Goal: Task Accomplishment & Management: Complete application form

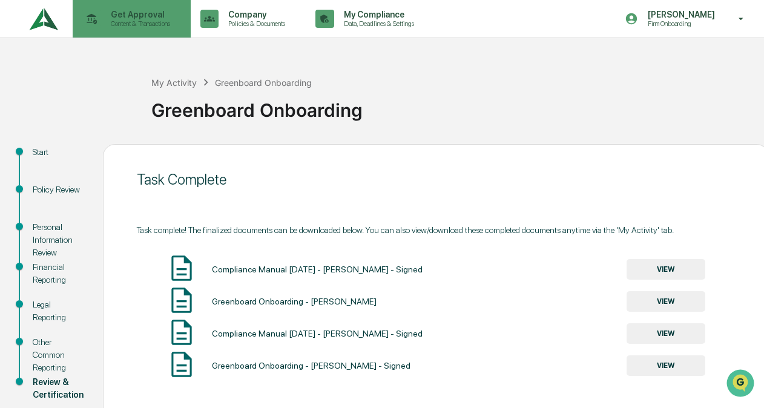
click at [144, 13] on p "Get Approval" at bounding box center [138, 15] width 75 height 10
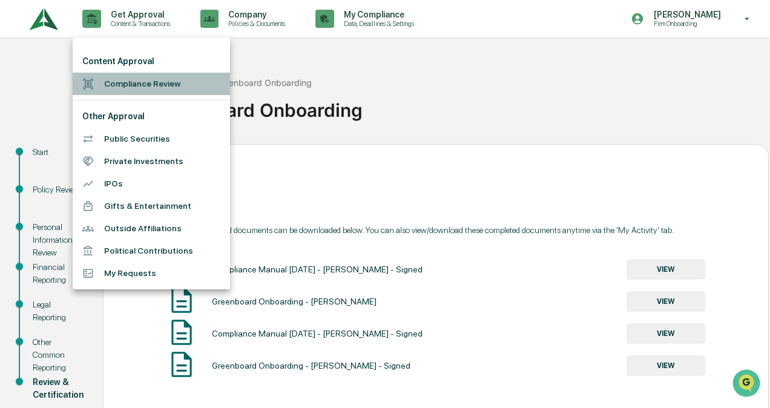
click at [131, 77] on li "Compliance Review" at bounding box center [151, 84] width 157 height 22
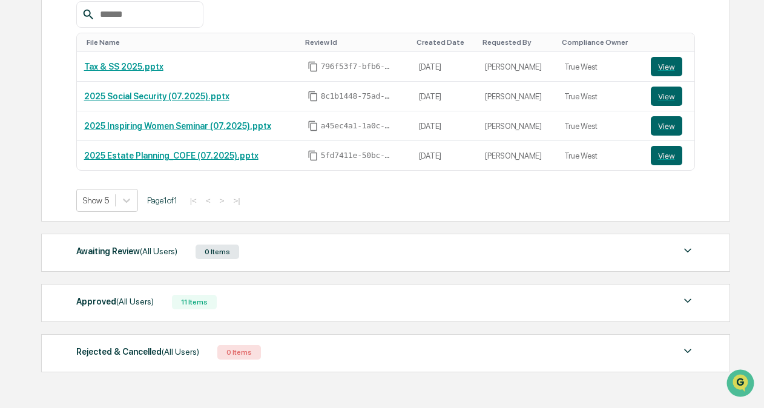
scroll to position [242, 0]
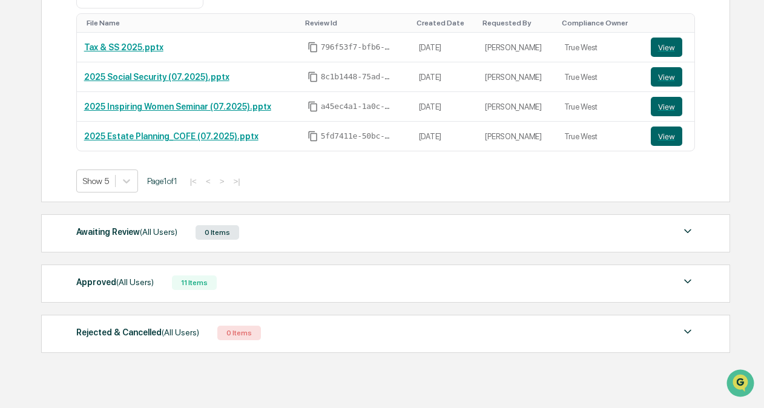
click at [117, 280] on span "(All Users)" at bounding box center [135, 282] width 38 height 10
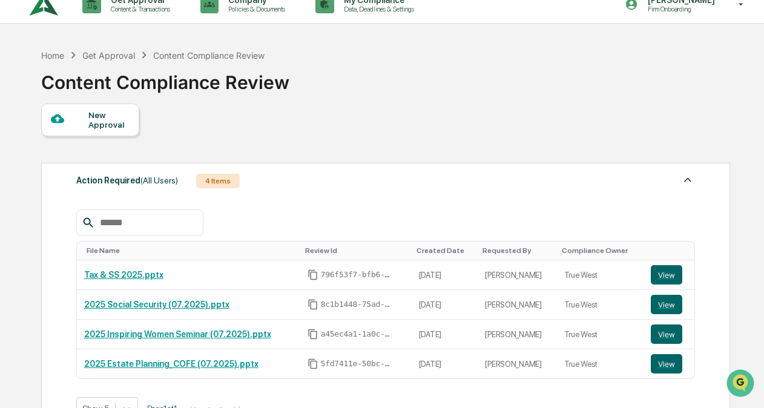
scroll to position [0, 0]
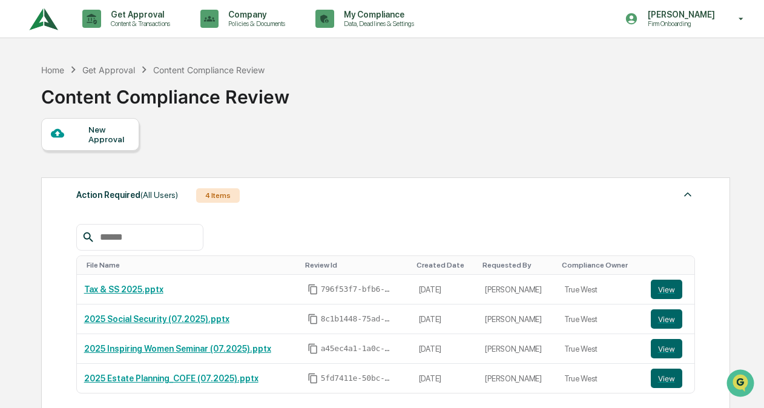
click at [91, 134] on div "New Approval" at bounding box center [108, 134] width 41 height 19
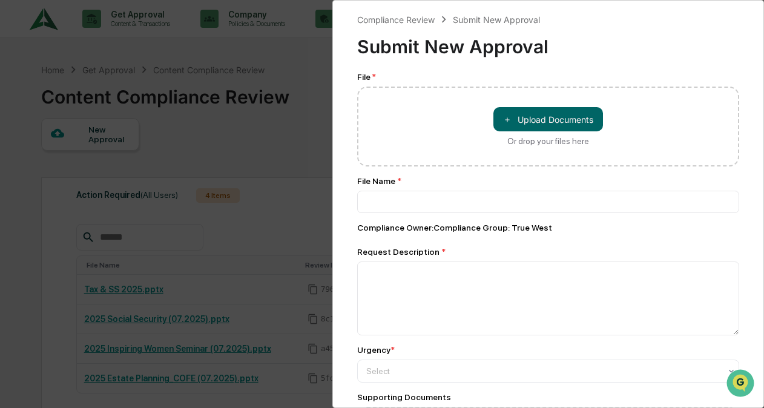
click at [512, 131] on button "＋ Upload Documents" at bounding box center [548, 119] width 110 height 24
type input "**********"
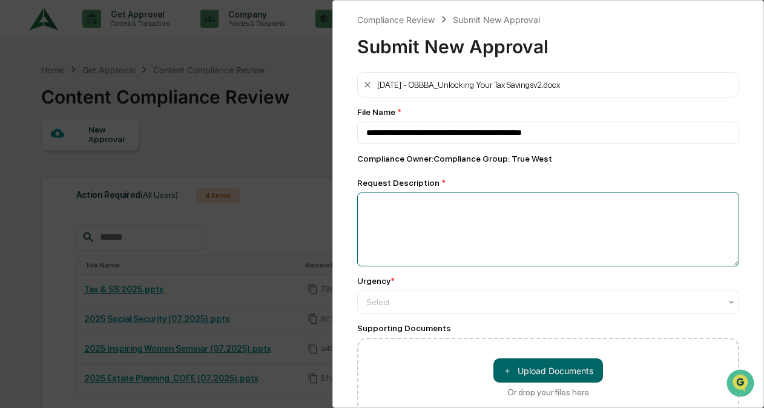
click at [403, 202] on textarea at bounding box center [548, 230] width 382 height 74
type textarea "*"
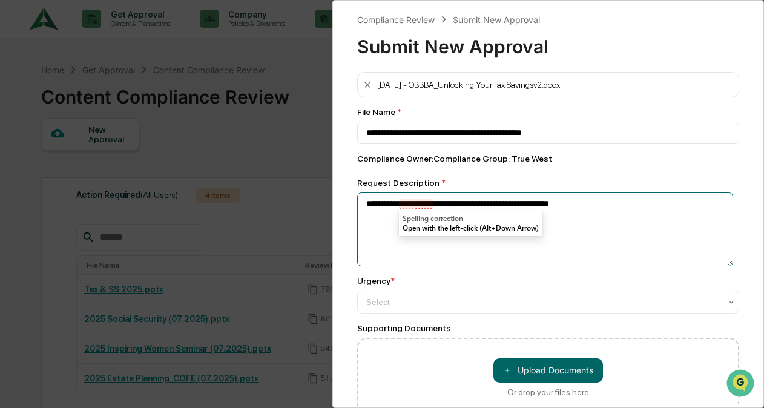
drag, startPoint x: 422, startPoint y: 206, endPoint x: 406, endPoint y: 200, distance: 17.4
click at [406, 200] on textarea "**********" at bounding box center [545, 229] width 376 height 73
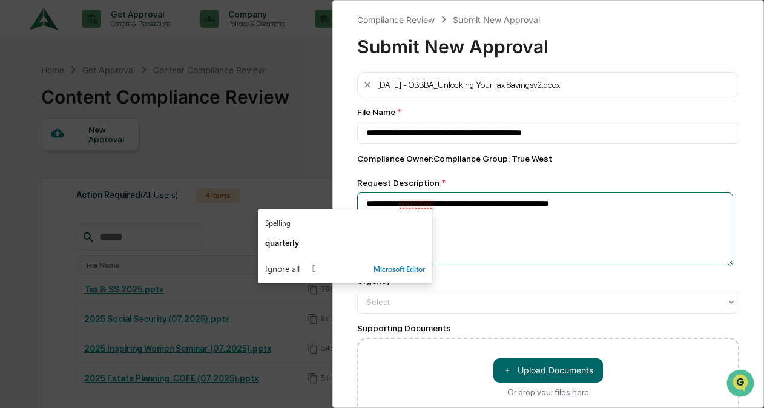
click at [418, 199] on textarea "**********" at bounding box center [545, 229] width 376 height 73
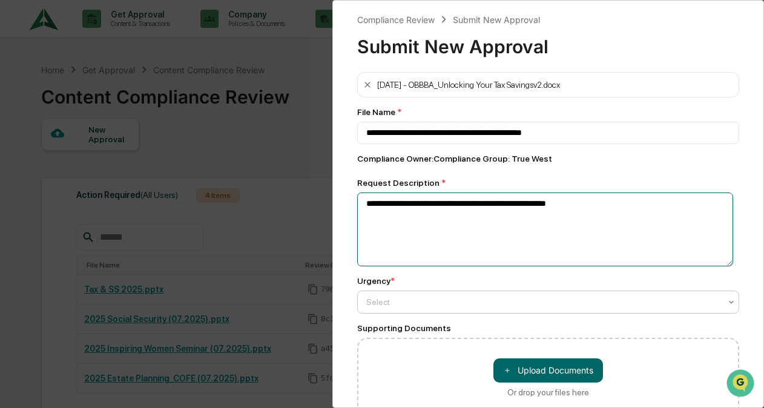
type textarea "**********"
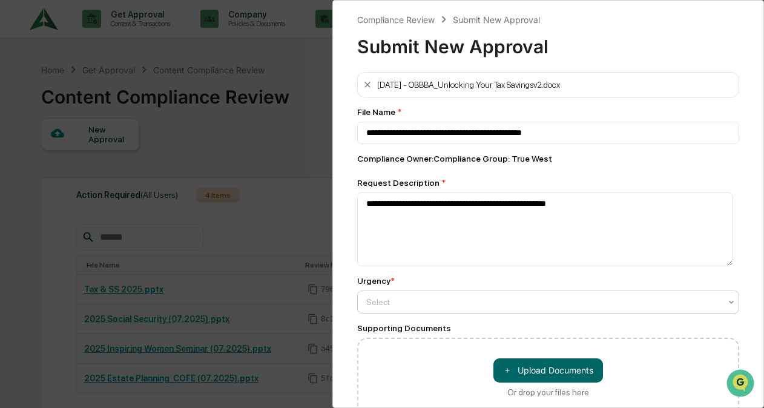
click at [395, 302] on div at bounding box center [543, 302] width 354 height 12
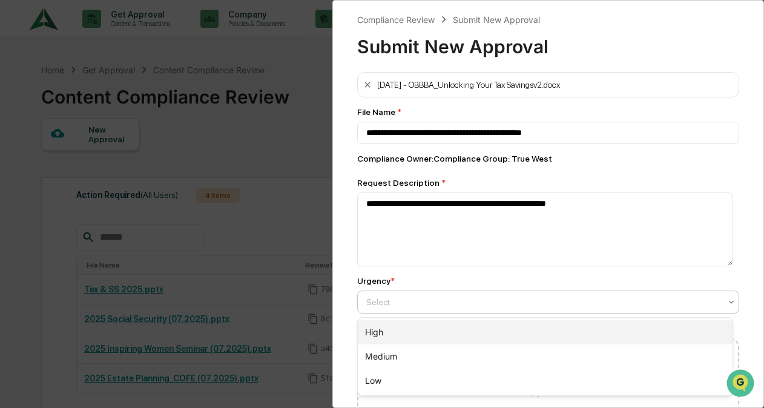
click at [376, 331] on div "High" at bounding box center [545, 332] width 375 height 24
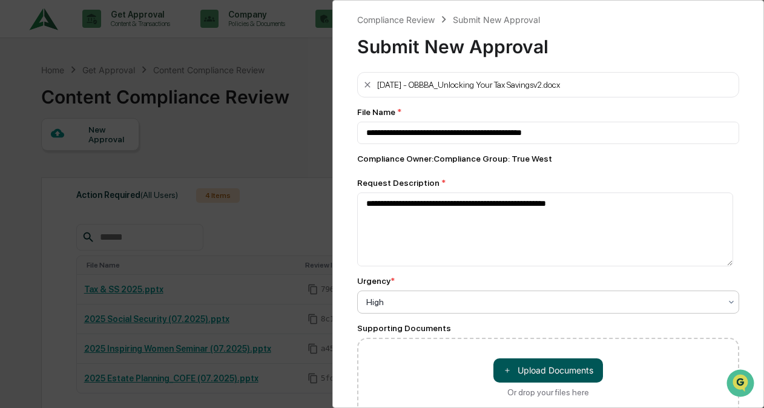
click at [561, 362] on button "＋ Upload Documents" at bounding box center [548, 370] width 110 height 24
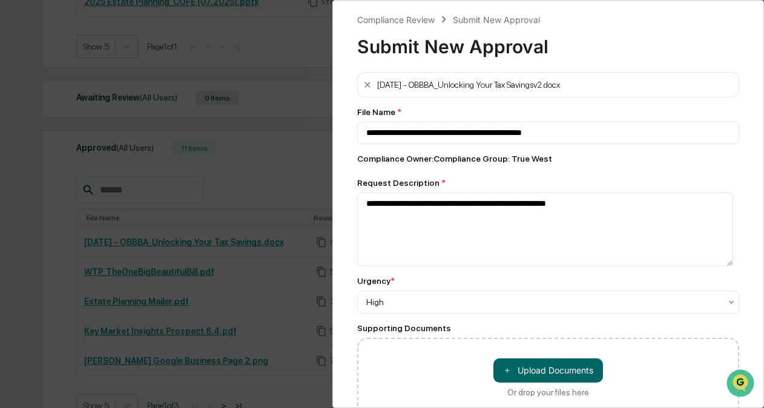
scroll to position [516, 0]
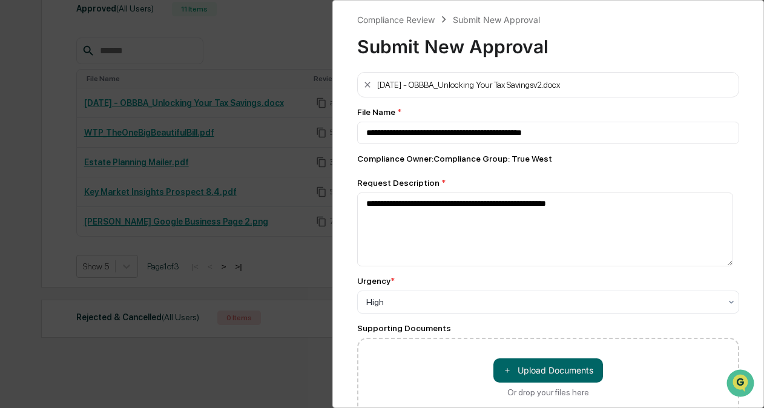
drag, startPoint x: 765, startPoint y: 156, endPoint x: 20, endPoint y: 23, distance: 757.1
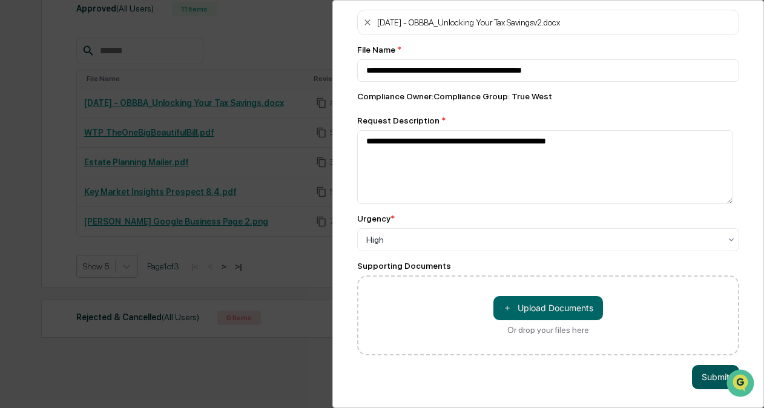
click at [711, 369] on button "Submit" at bounding box center [715, 377] width 47 height 24
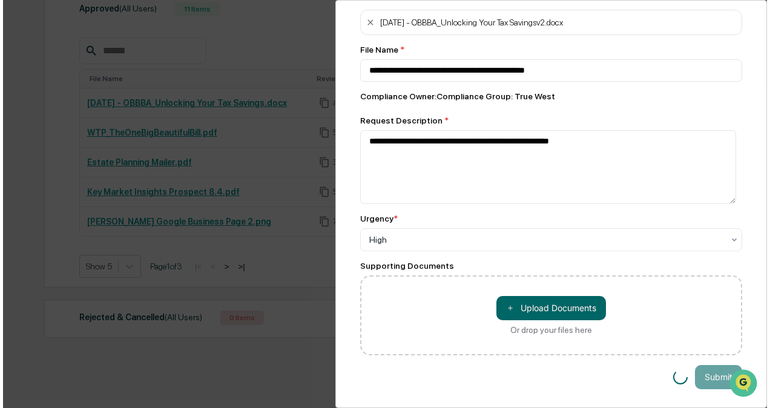
scroll to position [516, 0]
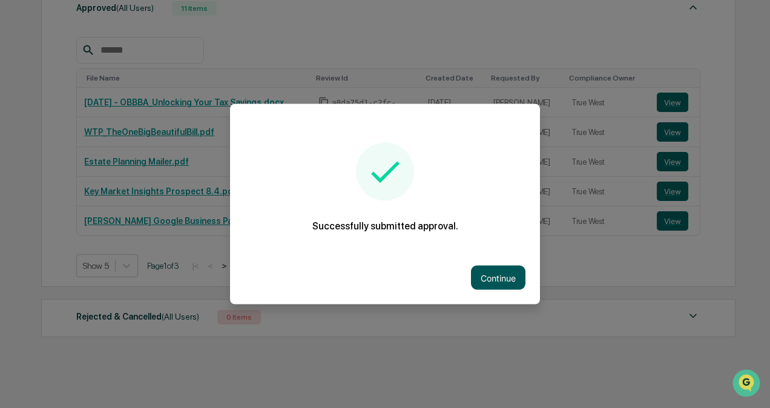
click at [496, 282] on button "Continue" at bounding box center [498, 278] width 54 height 24
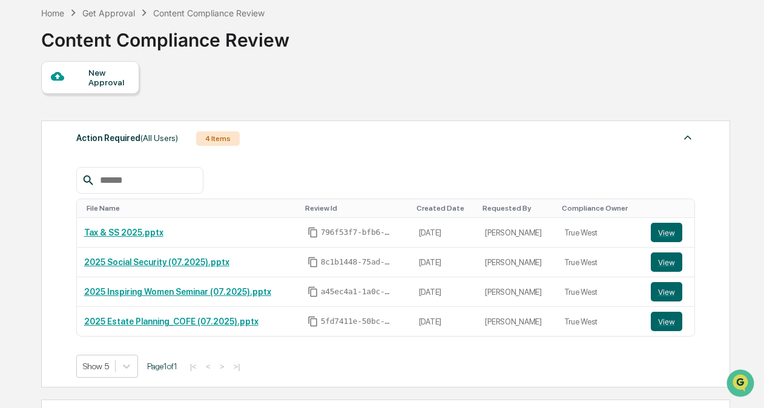
scroll to position [259, 0]
